Goal: Download file/media

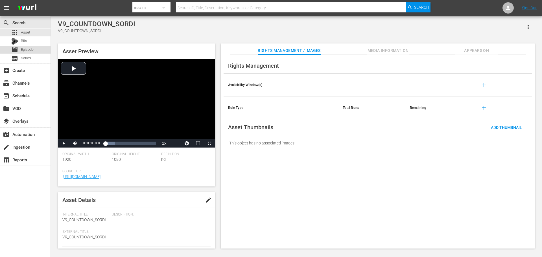
click at [24, 49] on span "Episode" at bounding box center [27, 50] width 13 height 6
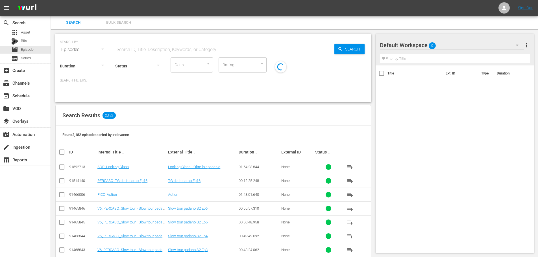
click at [201, 51] on input "text" at bounding box center [224, 50] width 219 height 14
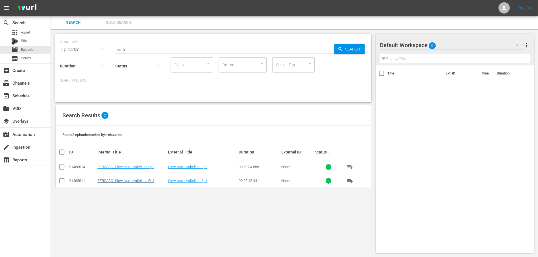
type input "valte"
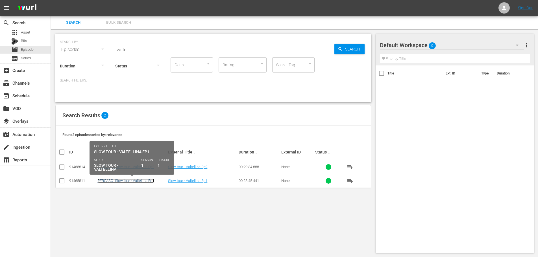
click at [148, 182] on link "PERCASO_Slow tour - Valtellina Ep1" at bounding box center [125, 181] width 57 height 4
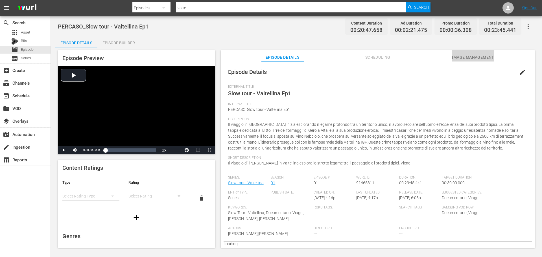
click at [466, 57] on span "Image Management" at bounding box center [473, 57] width 42 height 7
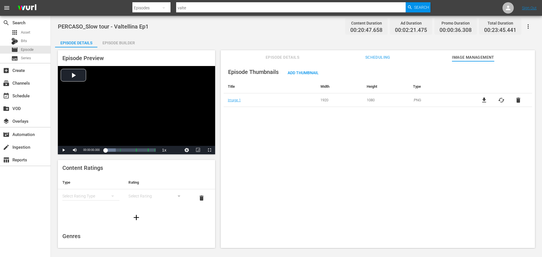
click at [481, 100] on span "file_download" at bounding box center [484, 100] width 7 height 7
